Goal: Information Seeking & Learning: Learn about a topic

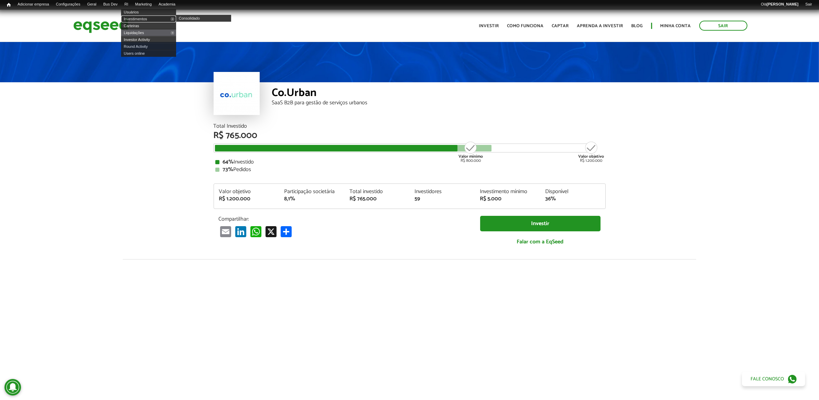
click at [140, 16] on link "Investimentos" at bounding box center [148, 18] width 55 height 7
